Goal: Book appointment/travel/reservation

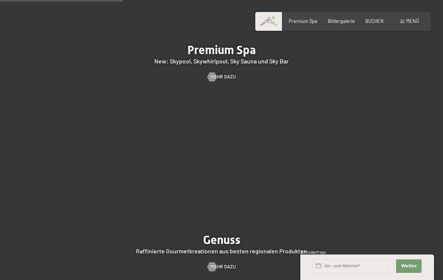
scroll to position [931, 0]
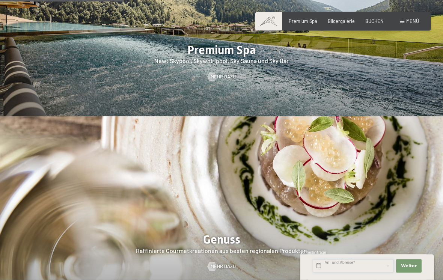
click at [357, 266] on input "text" at bounding box center [353, 266] width 81 height 14
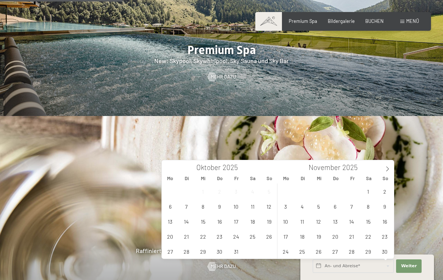
click at [386, 167] on icon at bounding box center [387, 168] width 5 height 5
click at [335, 223] on span "18" at bounding box center [335, 221] width 15 height 15
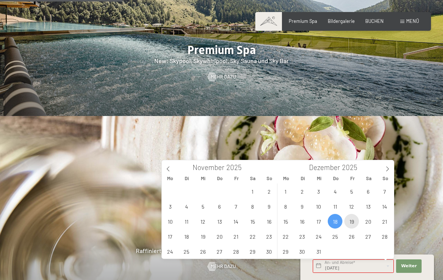
click at [351, 223] on span "19" at bounding box center [351, 221] width 15 height 15
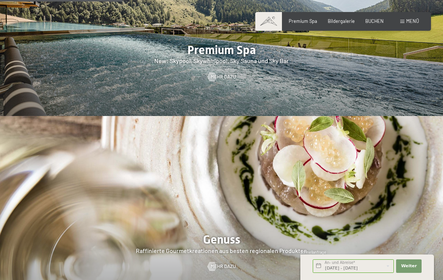
click at [370, 222] on div at bounding box center [221, 211] width 443 height 190
click at [372, 267] on input "Do. 18.12.2025 - Fr. 19.12.2025" at bounding box center [353, 266] width 81 height 14
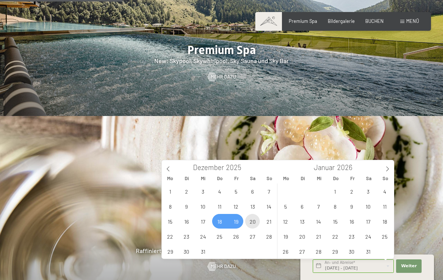
click at [253, 224] on span "20" at bounding box center [252, 221] width 15 height 15
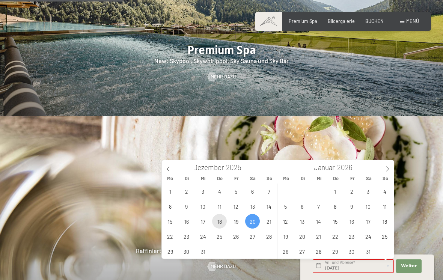
click at [222, 222] on span "18" at bounding box center [219, 221] width 15 height 15
type input "Do. 18.12.2025 - Sa. 20.12.2025"
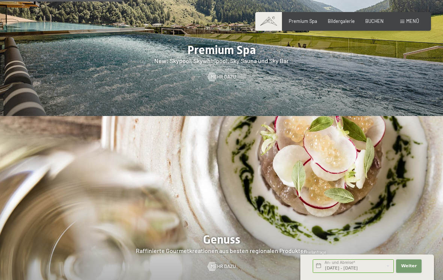
click at [413, 266] on span "Weiter" at bounding box center [409, 266] width 16 height 6
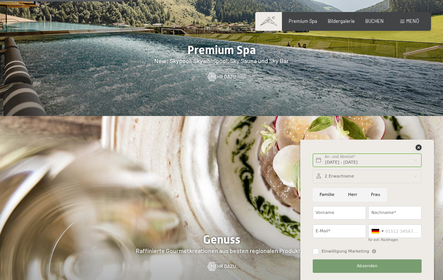
click at [416, 148] on icon at bounding box center [419, 148] width 6 height 6
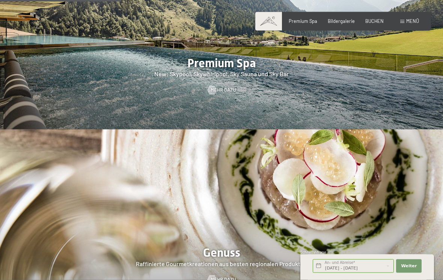
scroll to position [913, 0]
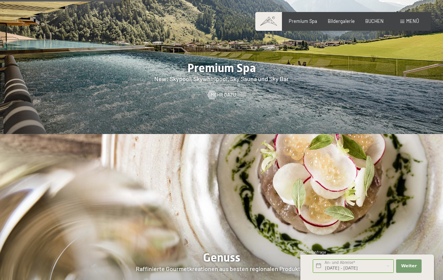
click at [413, 23] on span "Menü" at bounding box center [412, 21] width 13 height 6
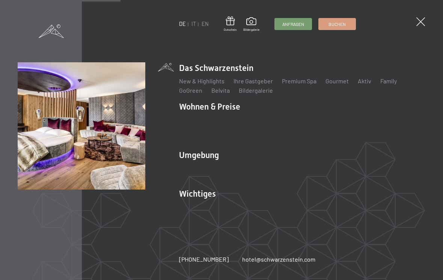
click at [268, 120] on link "Zimmer & Preise" at bounding box center [259, 119] width 44 height 7
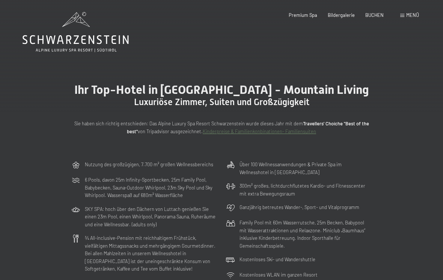
click at [413, 17] on span "Menü" at bounding box center [412, 15] width 13 height 6
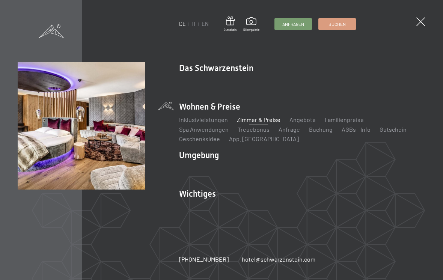
click at [269, 120] on link "Zimmer & Preise" at bounding box center [259, 119] width 44 height 7
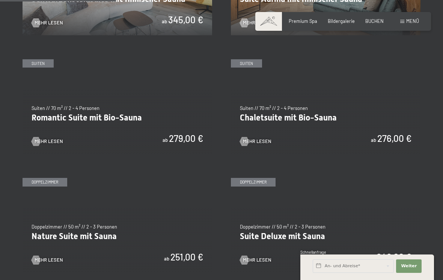
scroll to position [472, 0]
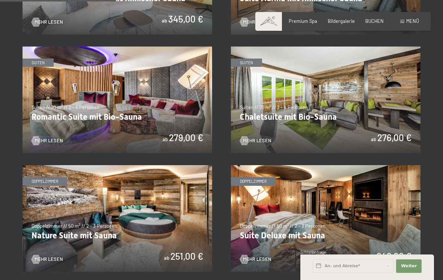
click at [153, 180] on img at bounding box center [118, 218] width 190 height 107
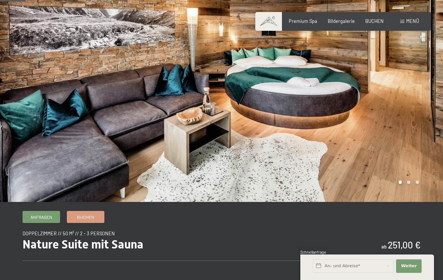
scroll to position [47, 0]
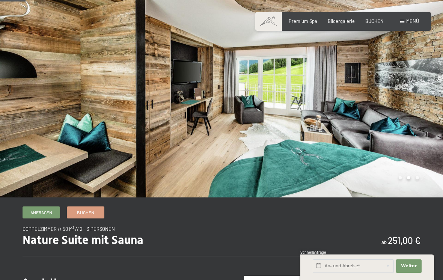
click at [411, 175] on div at bounding box center [333, 75] width 222 height 244
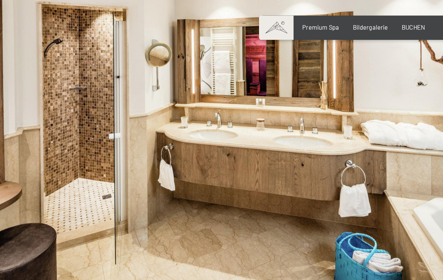
scroll to position [0, 0]
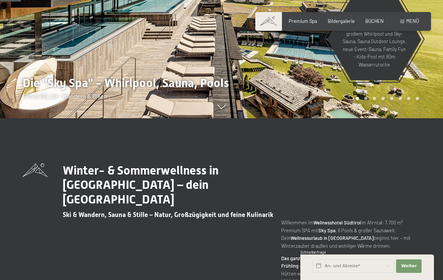
scroll to position [162, 0]
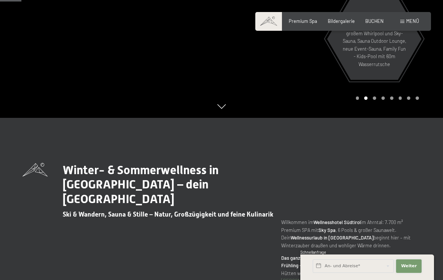
click at [413, 273] on button "Weiter Adressfelder ausblenden" at bounding box center [409, 266] width 26 height 14
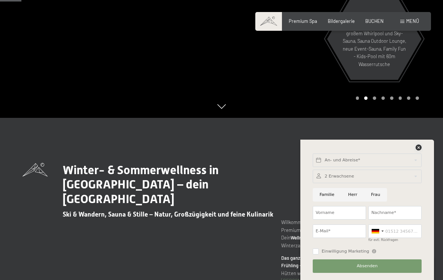
click at [421, 151] on icon at bounding box center [419, 148] width 6 height 6
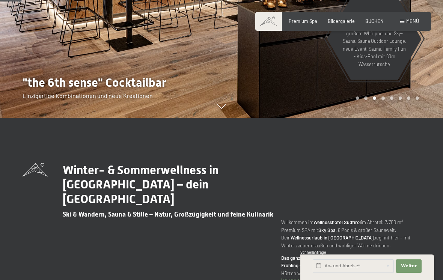
click at [412, 21] on span "Menü" at bounding box center [412, 21] width 13 height 6
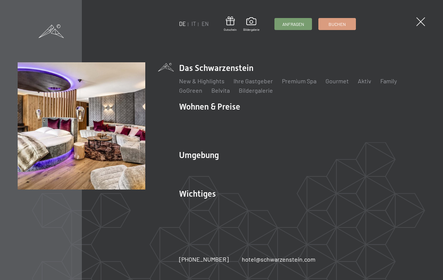
click at [303, 123] on link "Angebote" at bounding box center [302, 119] width 26 height 7
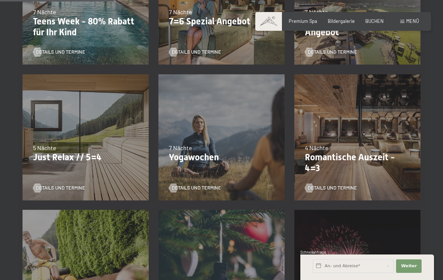
scroll to position [262, 0]
click at [379, 131] on div "09.11.–05.12.2025 08.12.–19.12.2025 11.01.–23.01.2026 08.03.–27.03.2026 29.03.–…" at bounding box center [357, 137] width 136 height 136
click at [357, 162] on p "Romantische Auszeit - 4=3" at bounding box center [357, 163] width 105 height 22
click at [352, 188] on span "Details und Termine" at bounding box center [332, 187] width 49 height 7
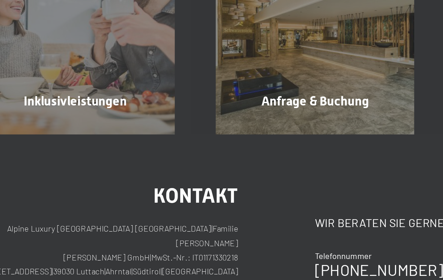
scroll to position [548, 0]
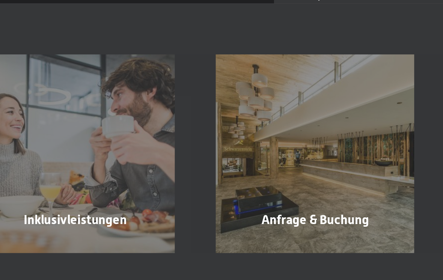
click at [204, 100] on div "Anfrage & Buchung Mehr erfahren" at bounding box center [221, 130] width 141 height 117
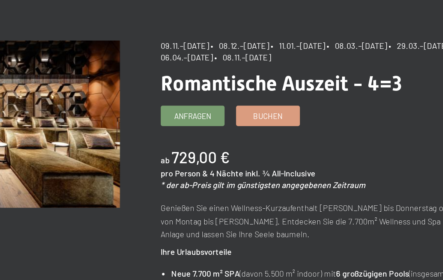
scroll to position [0, 0]
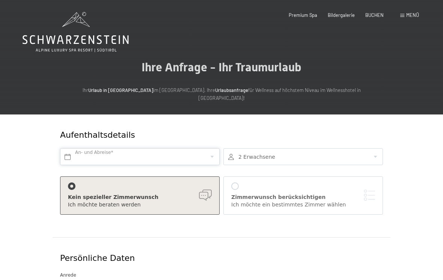
click at [179, 148] on input "text" at bounding box center [140, 156] width 160 height 17
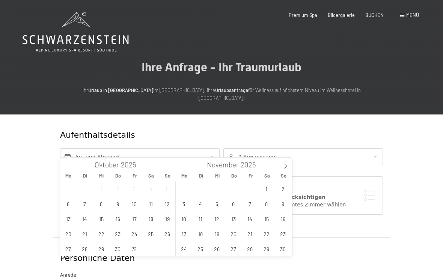
click at [280, 170] on span at bounding box center [285, 164] width 13 height 13
click at [234, 224] on span "18" at bounding box center [233, 218] width 15 height 15
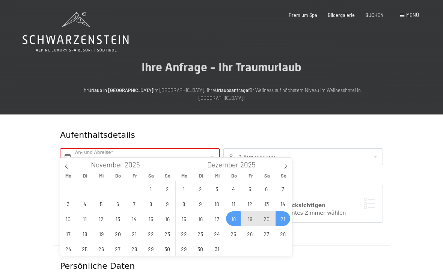
click at [282, 221] on span "21" at bounding box center [283, 218] width 15 height 15
type input "Do. 18.12.2025 - So. 21.12.2025"
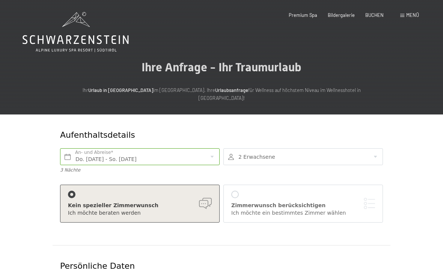
click at [303, 191] on div "Zimmerwunsch berücksichtigen Ich möchte ein bestimmtes Zimmer wählen" at bounding box center [303, 204] width 144 height 26
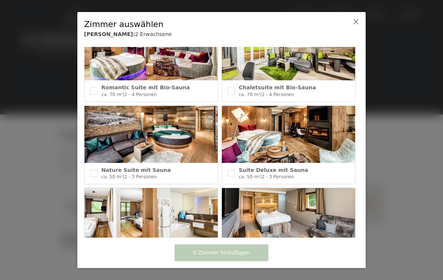
scroll to position [117, 0]
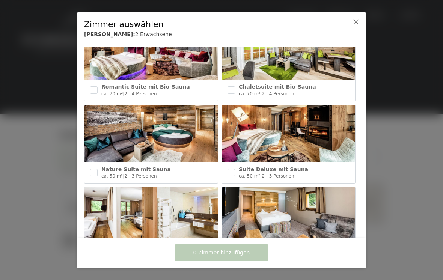
click at [162, 136] on img at bounding box center [150, 133] width 133 height 57
checkbox input "true"
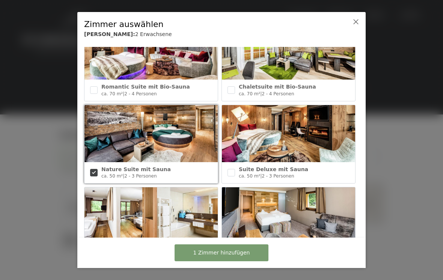
click at [228, 253] on span "1 Zimmer hinzufügen" at bounding box center [221, 253] width 57 height 8
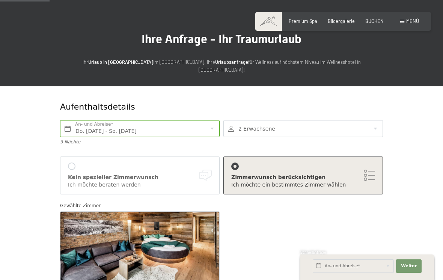
scroll to position [0, 0]
